Goal: Find specific page/section: Find specific page/section

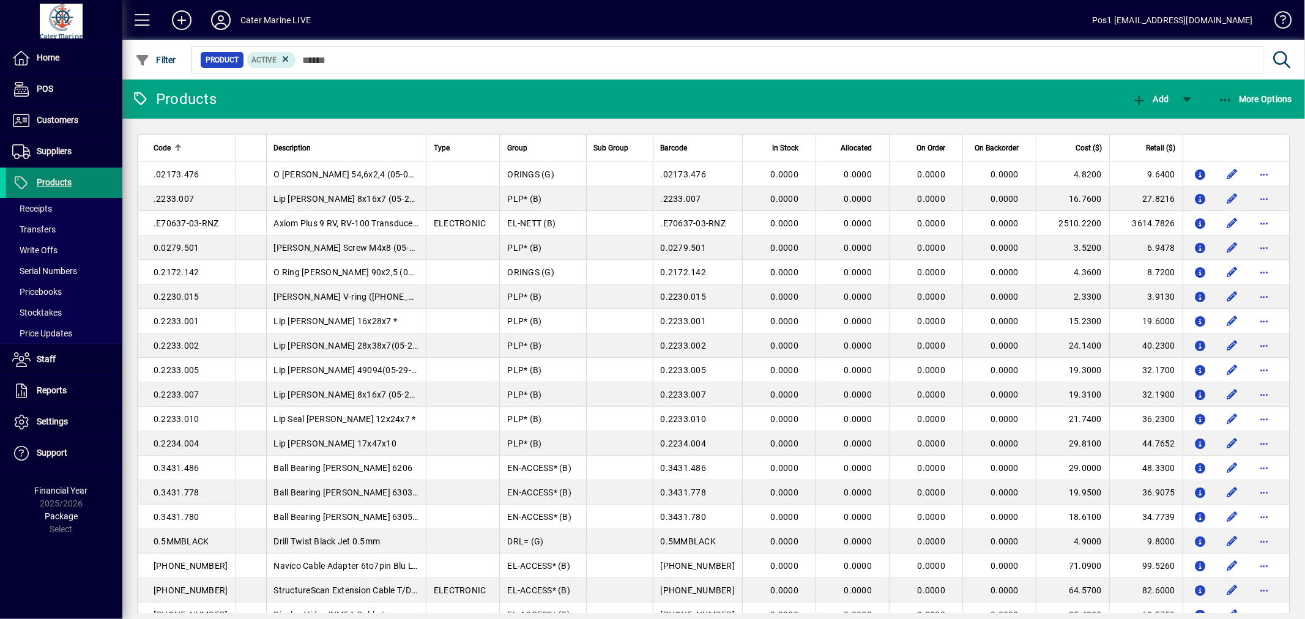
click at [54, 180] on span "Products" at bounding box center [54, 182] width 35 height 10
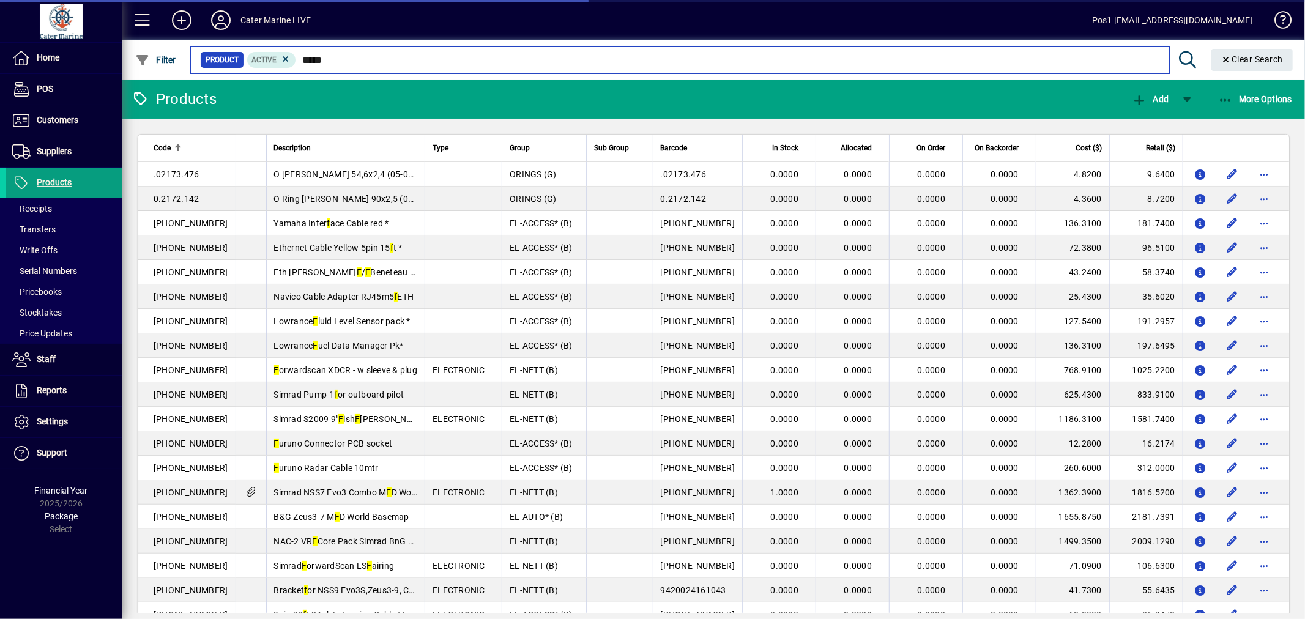
type input "******"
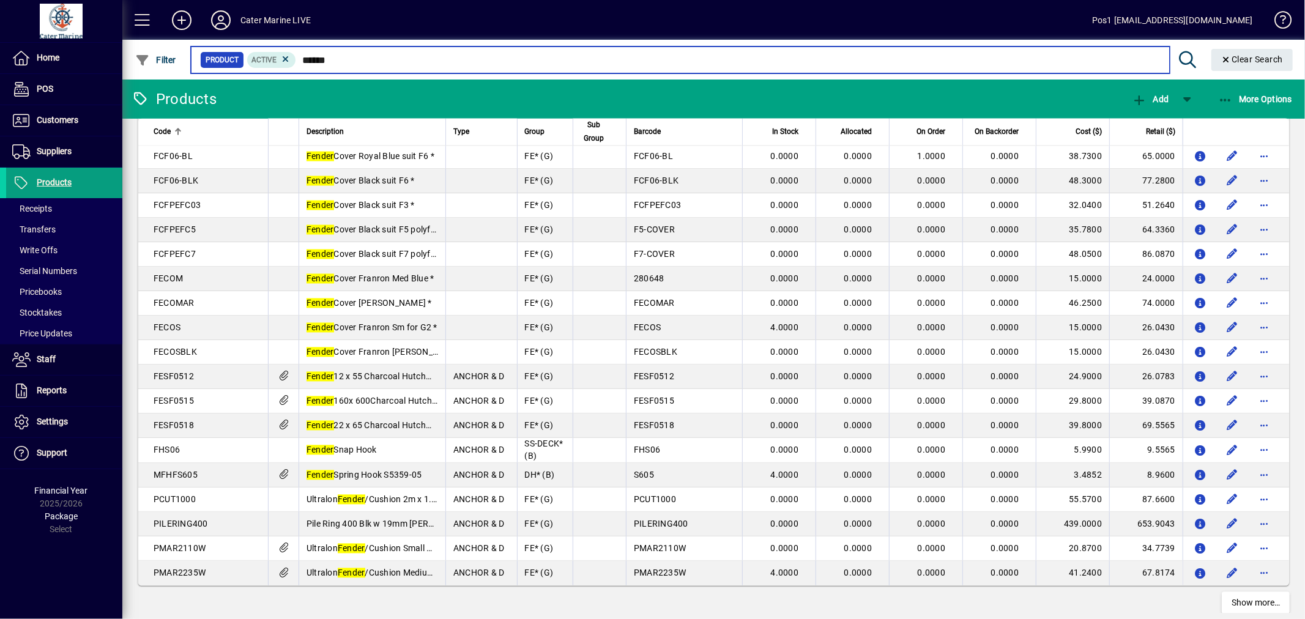
scroll to position [2048, 0]
